Goal: Check status: Check status

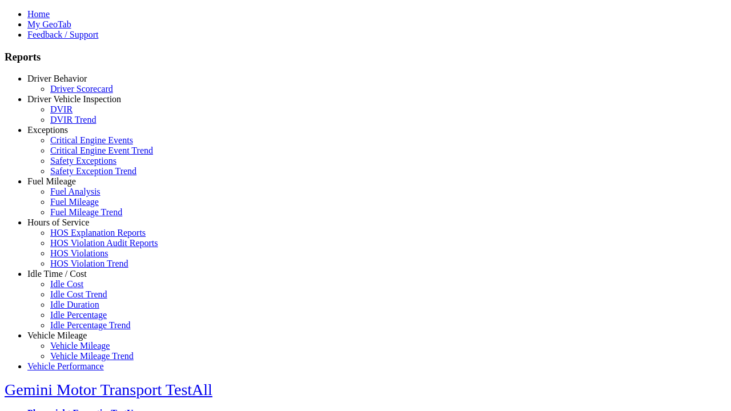
click at [66, 83] on link "Driver Behavior" at bounding box center [56, 79] width 59 height 10
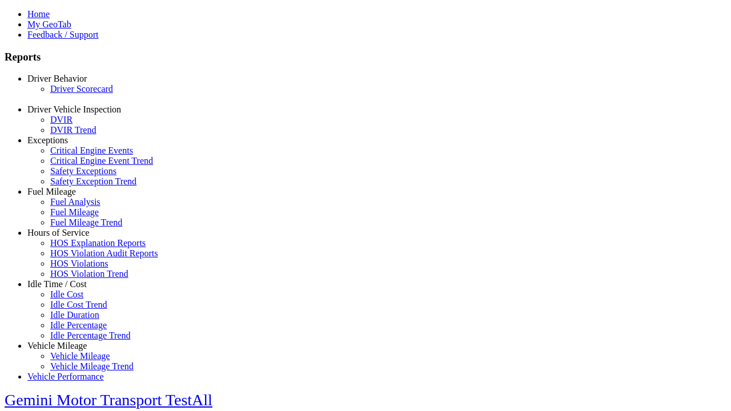
click at [74, 94] on link "Driver Scorecard" at bounding box center [81, 89] width 63 height 10
